Goal: Task Accomplishment & Management: Manage account settings

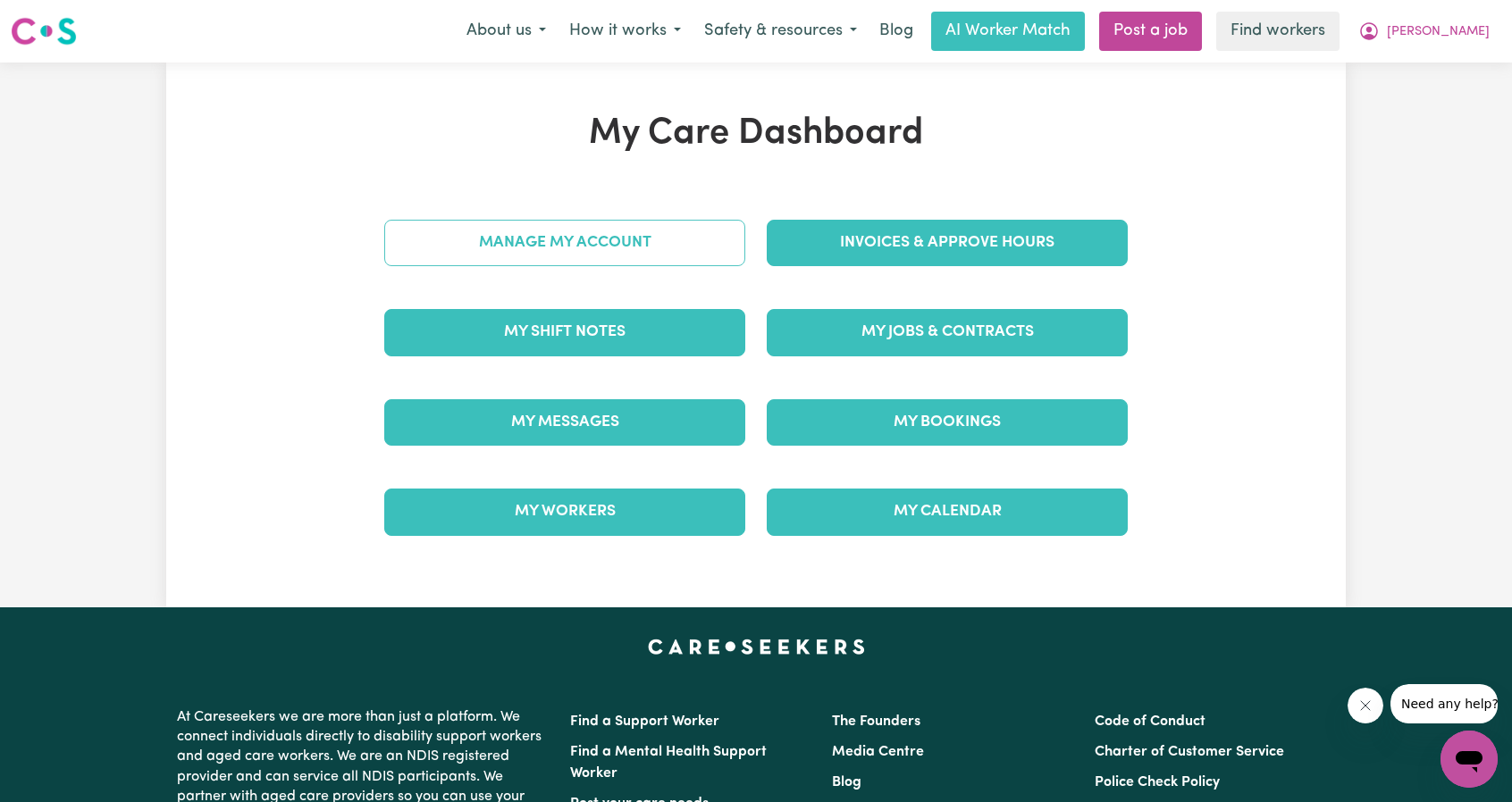
click at [607, 249] on link "Manage My Account" at bounding box center [565, 242] width 361 height 46
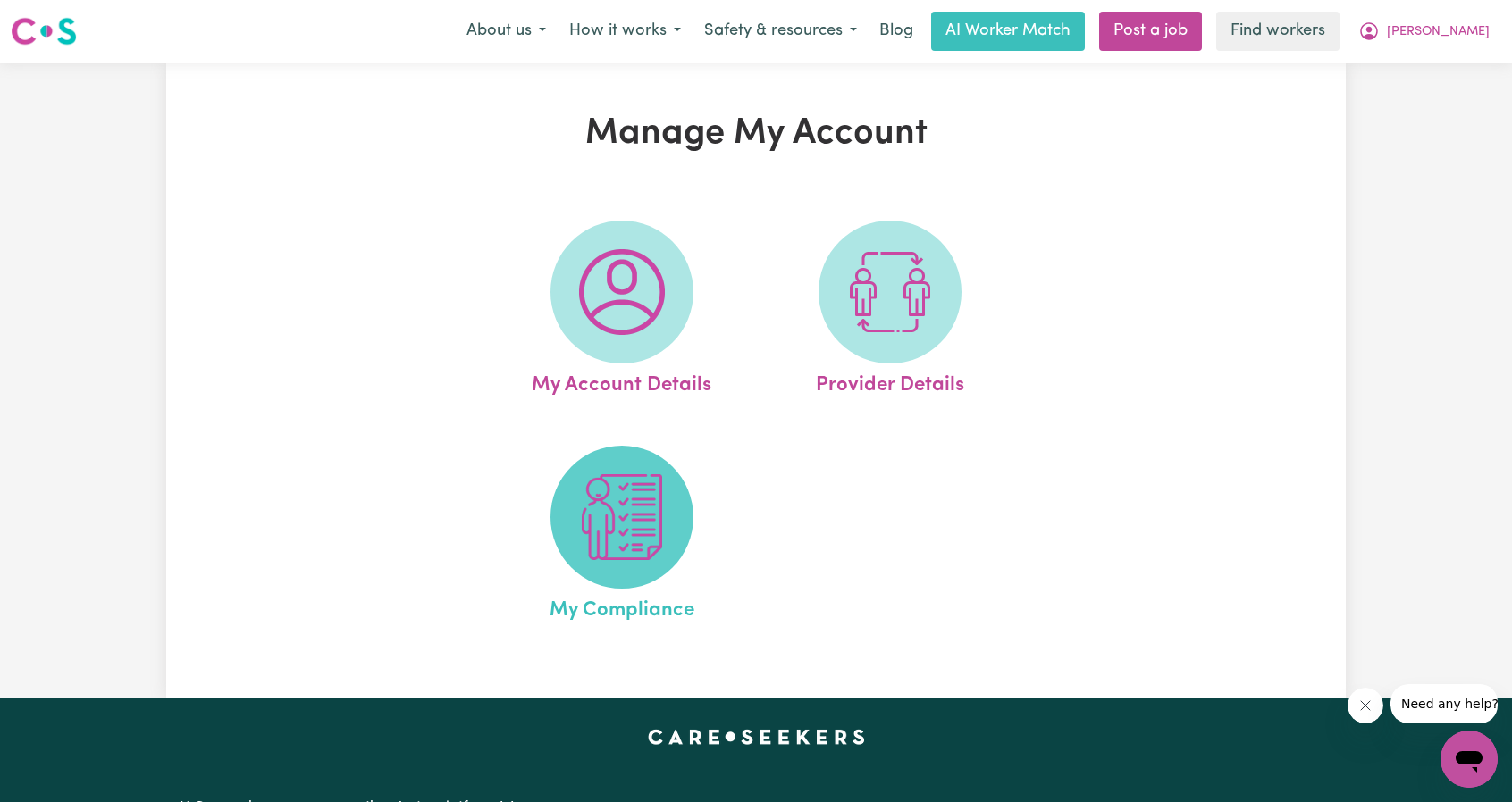
click at [629, 534] on img at bounding box center [621, 517] width 86 height 86
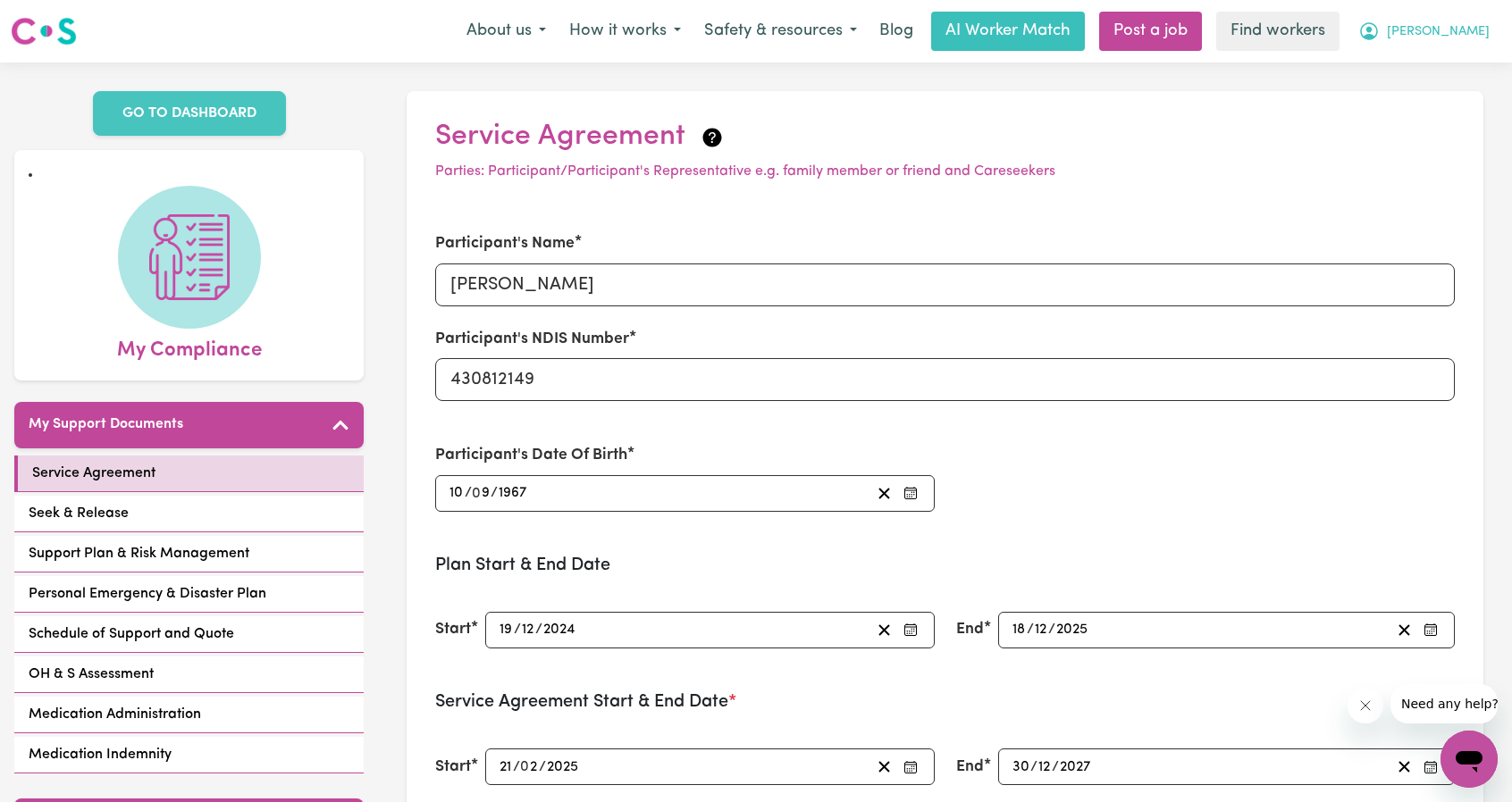
click at [1476, 51] on nav "Menu About us How it works Safety & resources Blog AI Worker Match Post a job F…" at bounding box center [756, 31] width 1512 height 62
click at [1454, 54] on nav "Menu About us How it works Safety & resources Blog AI Worker Match Post a job F…" at bounding box center [756, 31] width 1512 height 62
click at [1454, 34] on span "[PERSON_NAME]" at bounding box center [1438, 33] width 103 height 20
click at [1406, 70] on link "My Dashboard" at bounding box center [1430, 70] width 141 height 34
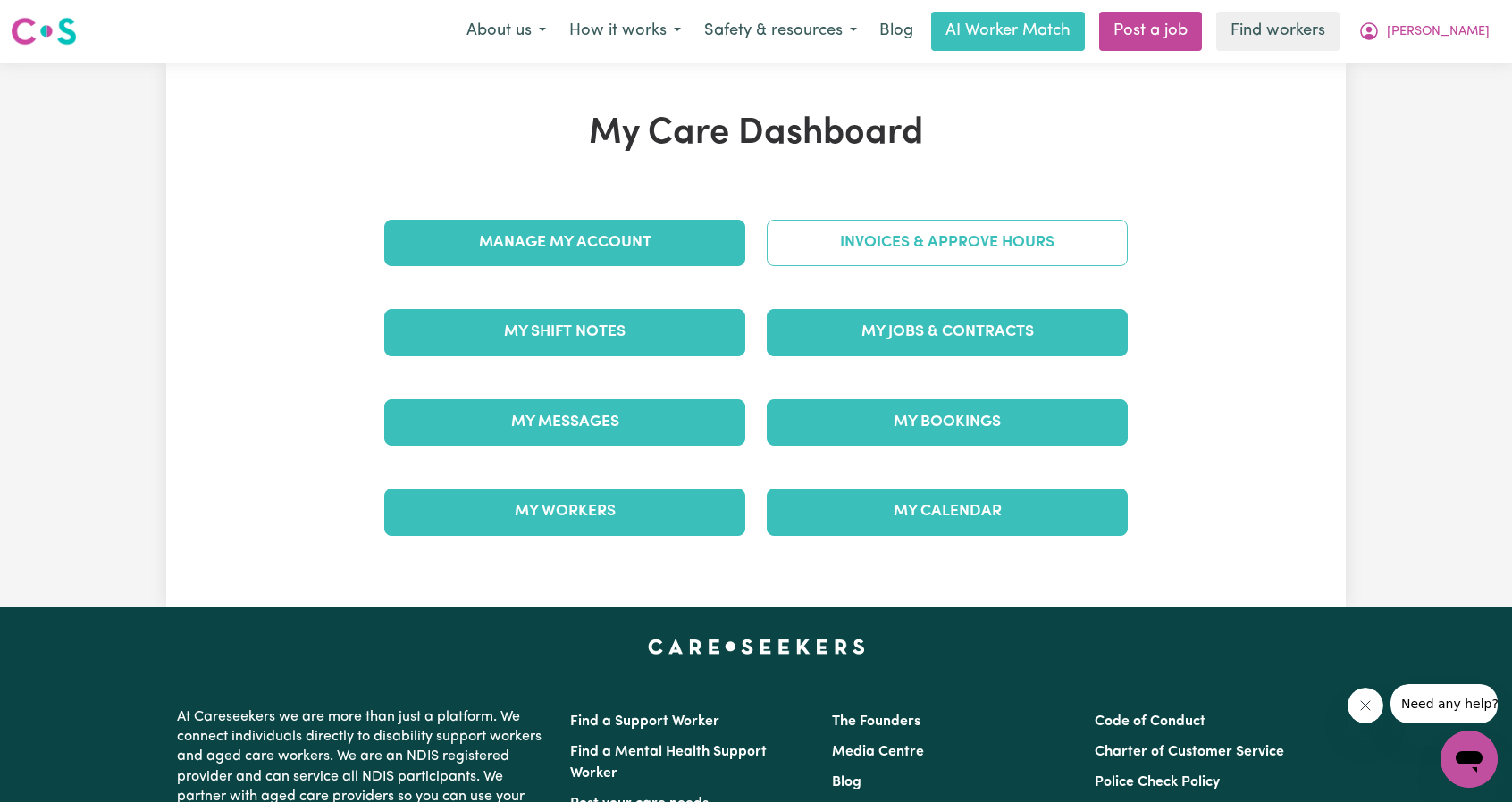
click at [1002, 238] on link "Invoices & Approve Hours" at bounding box center [947, 242] width 361 height 46
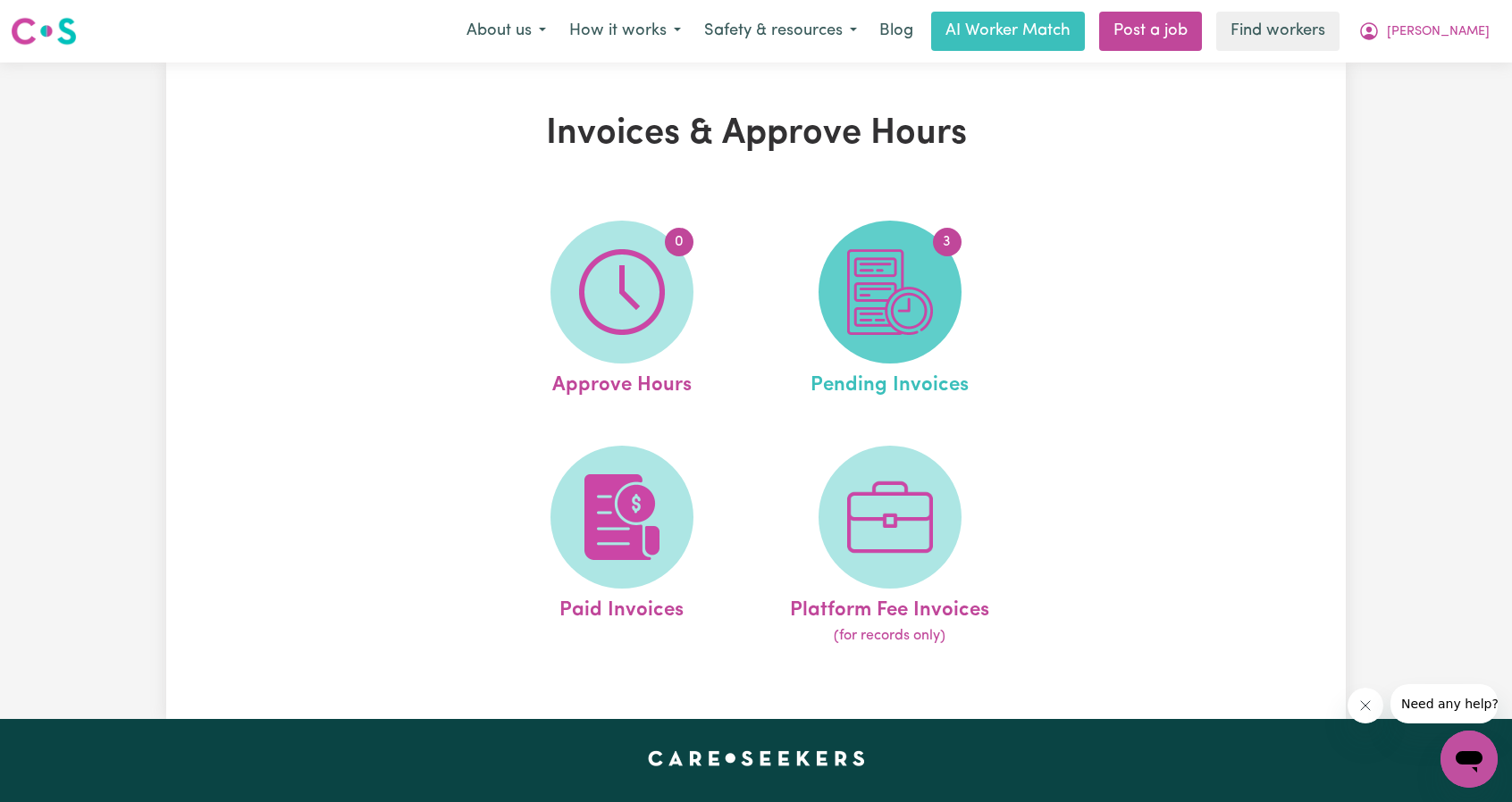
click at [893, 294] on img at bounding box center [890, 292] width 86 height 86
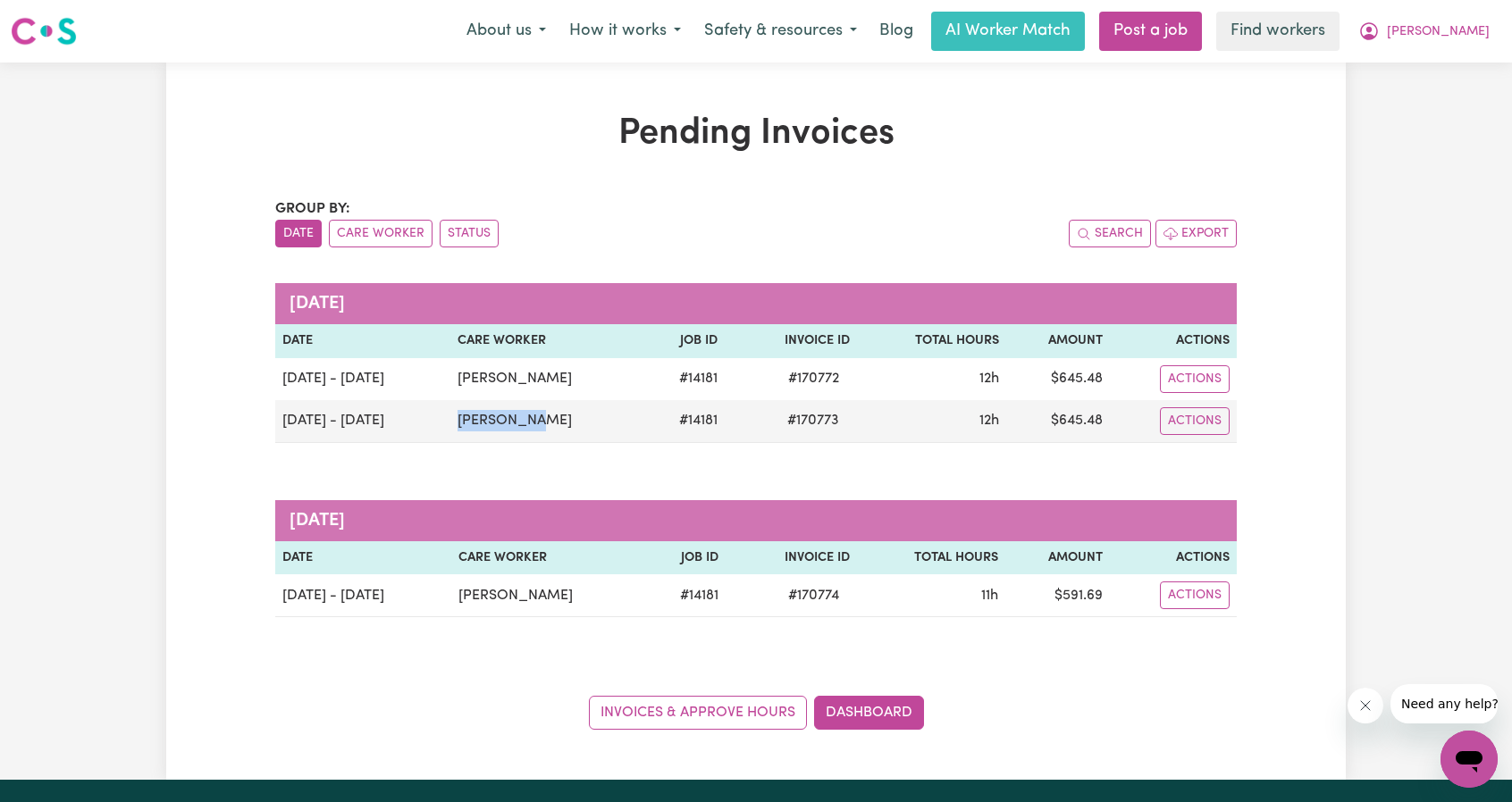
drag, startPoint x: 566, startPoint y: 423, endPoint x: 605, endPoint y: 312, distance: 117.7
click at [462, 415] on td "[PERSON_NAME]" at bounding box center [548, 421] width 195 height 42
copy td "[PERSON_NAME]"
click at [274, 586] on div "Pending Invoices Group by: Date Care Worker Status Search Export [DATE] Date Ca…" at bounding box center [756, 422] width 983 height 618
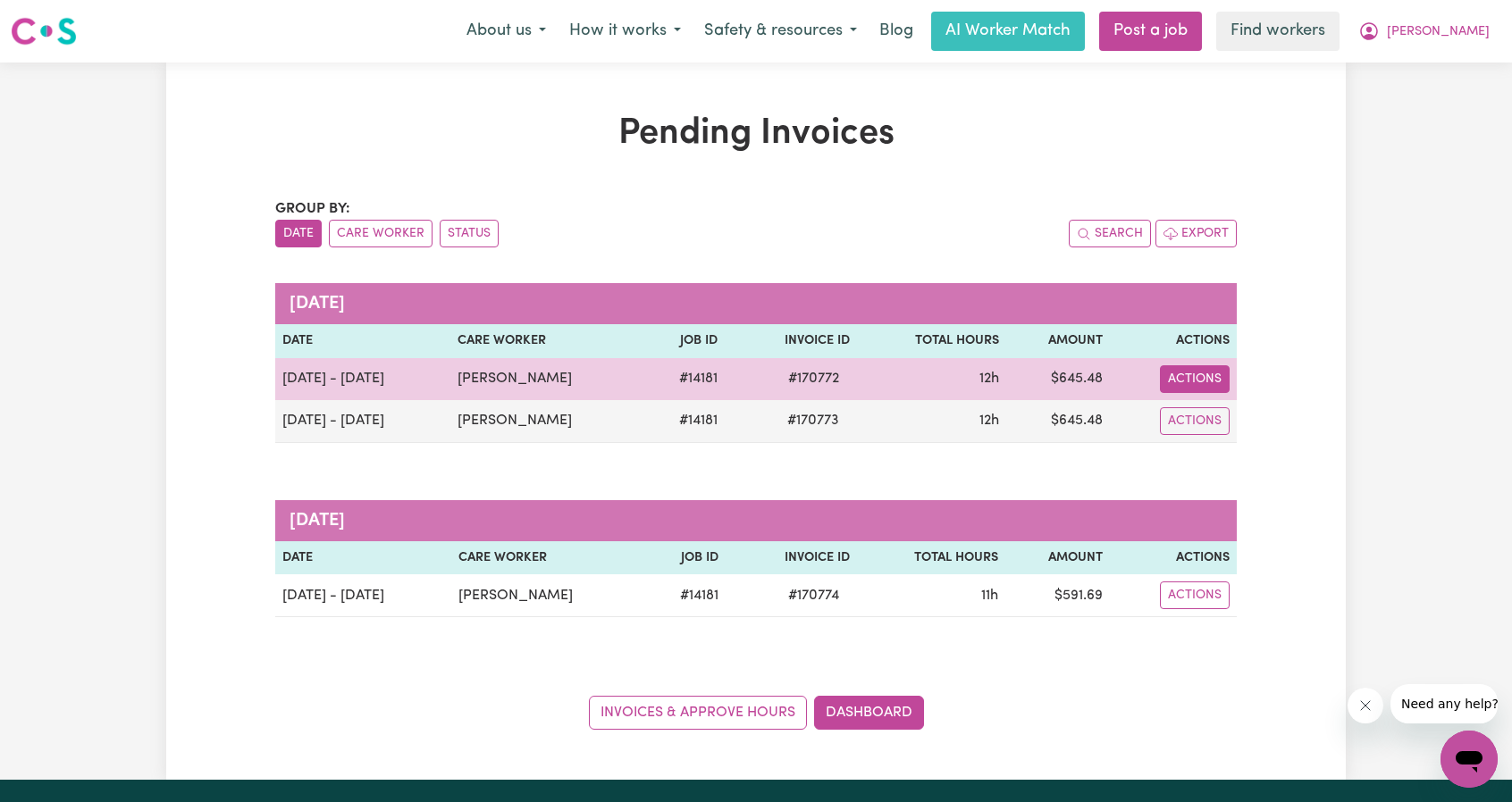
click at [1206, 372] on button "Actions" at bounding box center [1194, 379] width 70 height 28
click at [1211, 415] on link "Download Invoice" at bounding box center [1246, 420] width 163 height 36
